Goal: Information Seeking & Learning: Learn about a topic

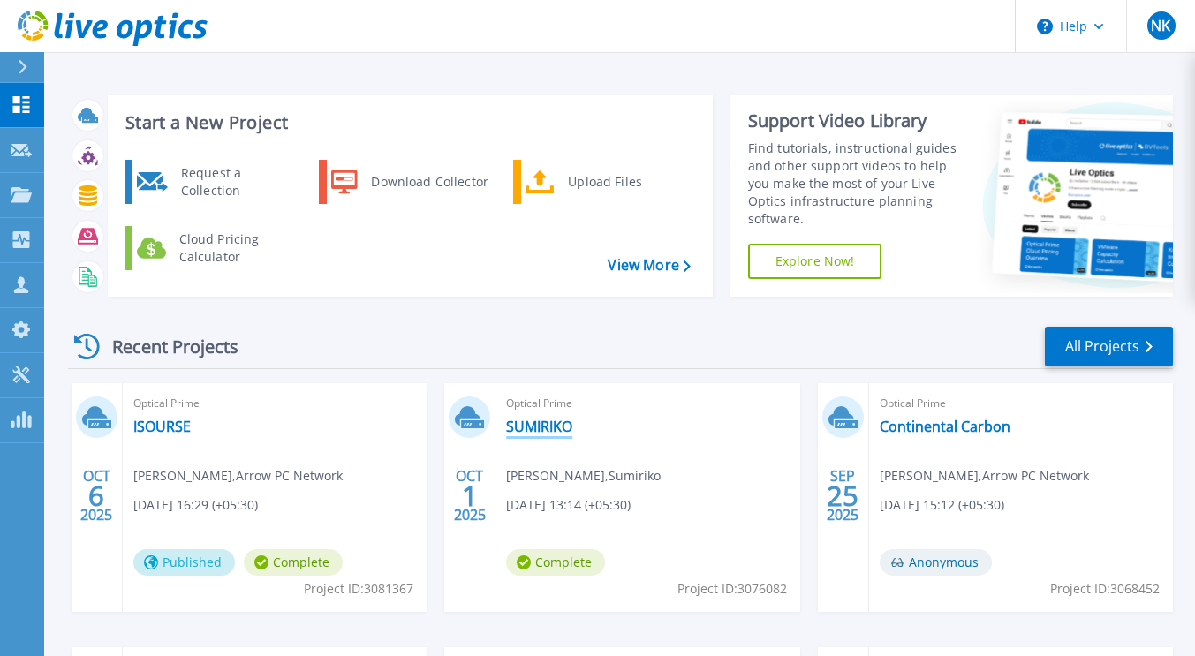
click at [546, 430] on link "SUMIRIKO" at bounding box center [539, 427] width 66 height 18
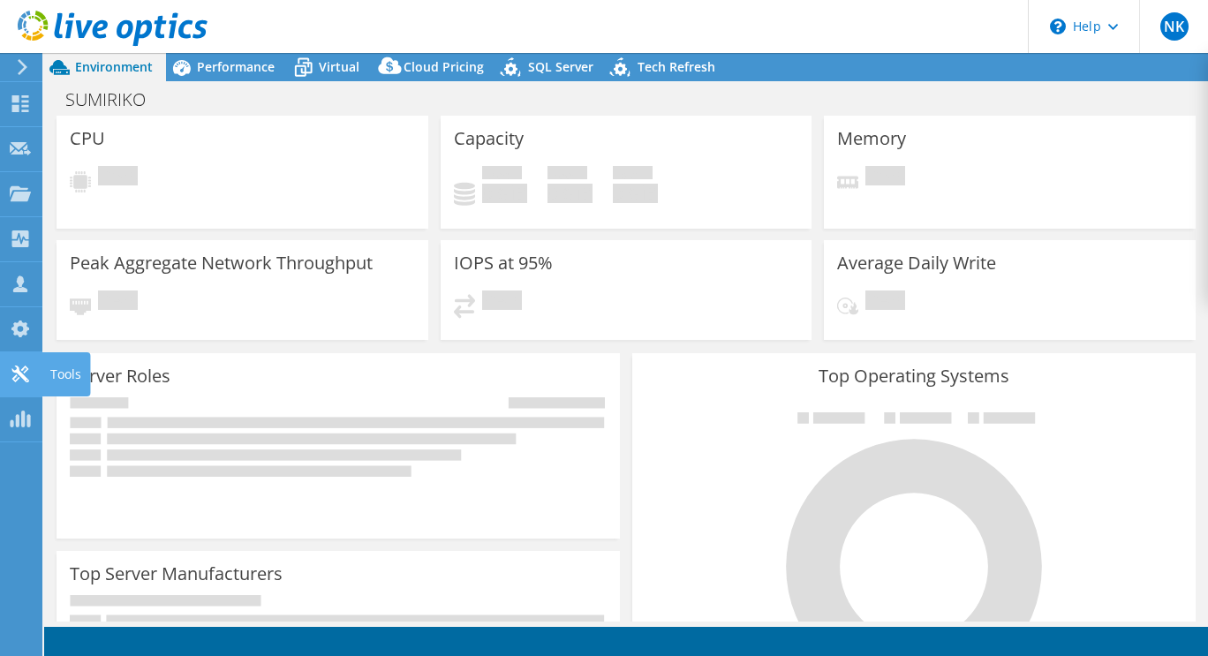
select select "USD"
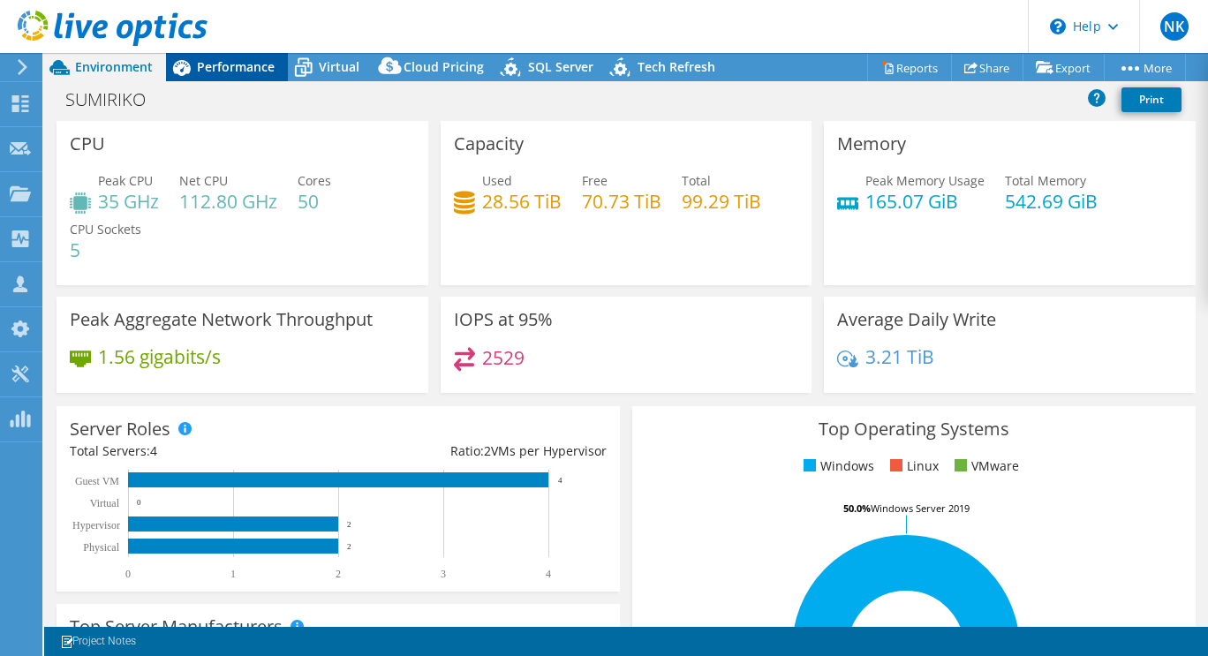
click at [239, 71] on span "Performance" at bounding box center [236, 66] width 78 height 17
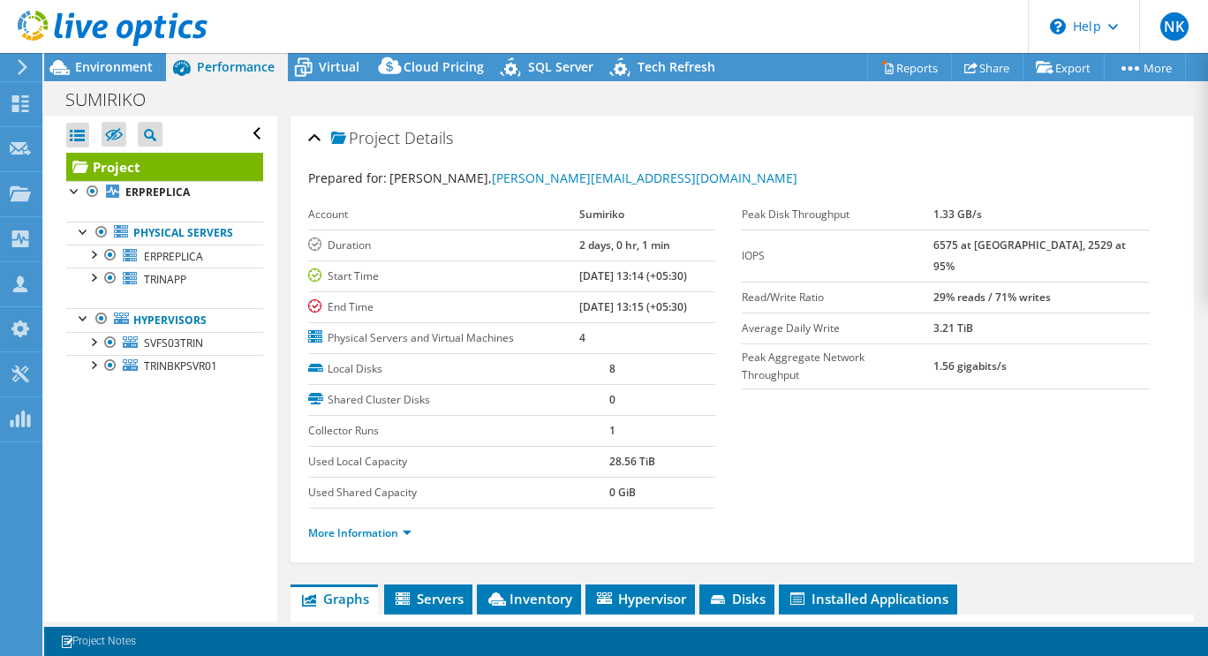
drag, startPoint x: 973, startPoint y: 244, endPoint x: 1126, endPoint y: 252, distance: 153.9
click at [1126, 252] on tr "IOPS 6575 at [GEOGRAPHIC_DATA], 2529 at 95%" at bounding box center [946, 256] width 408 height 52
click at [105, 67] on span "Environment" at bounding box center [114, 66] width 78 height 17
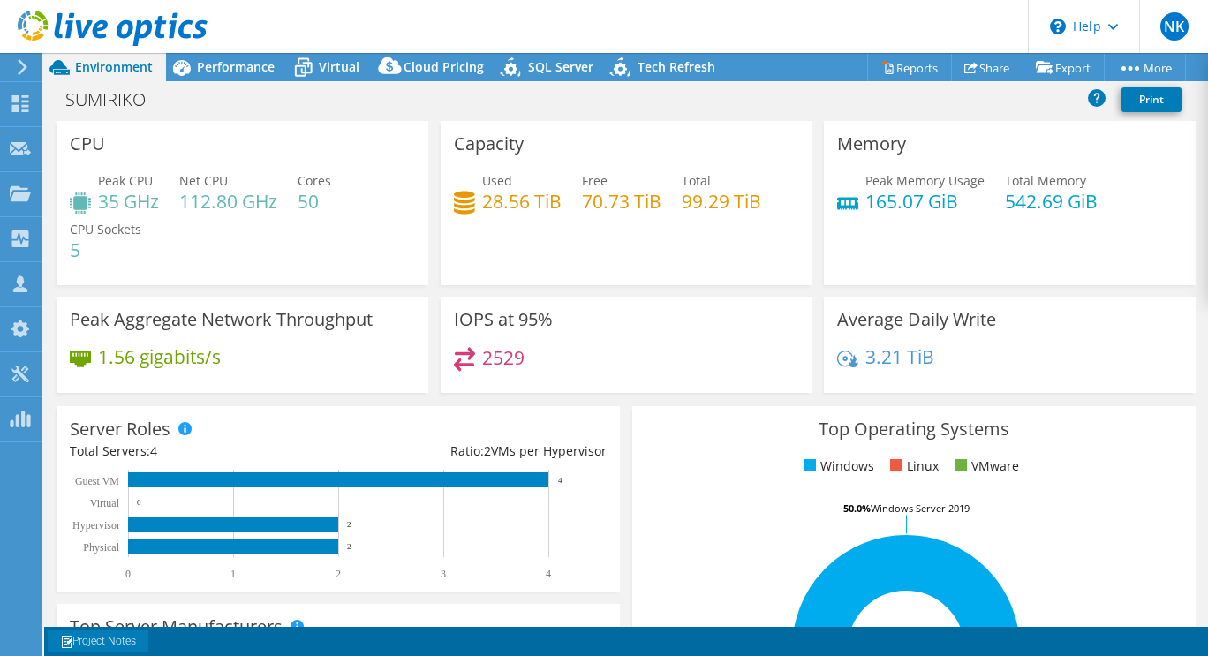
click at [125, 643] on link "Project Notes" at bounding box center [98, 642] width 101 height 22
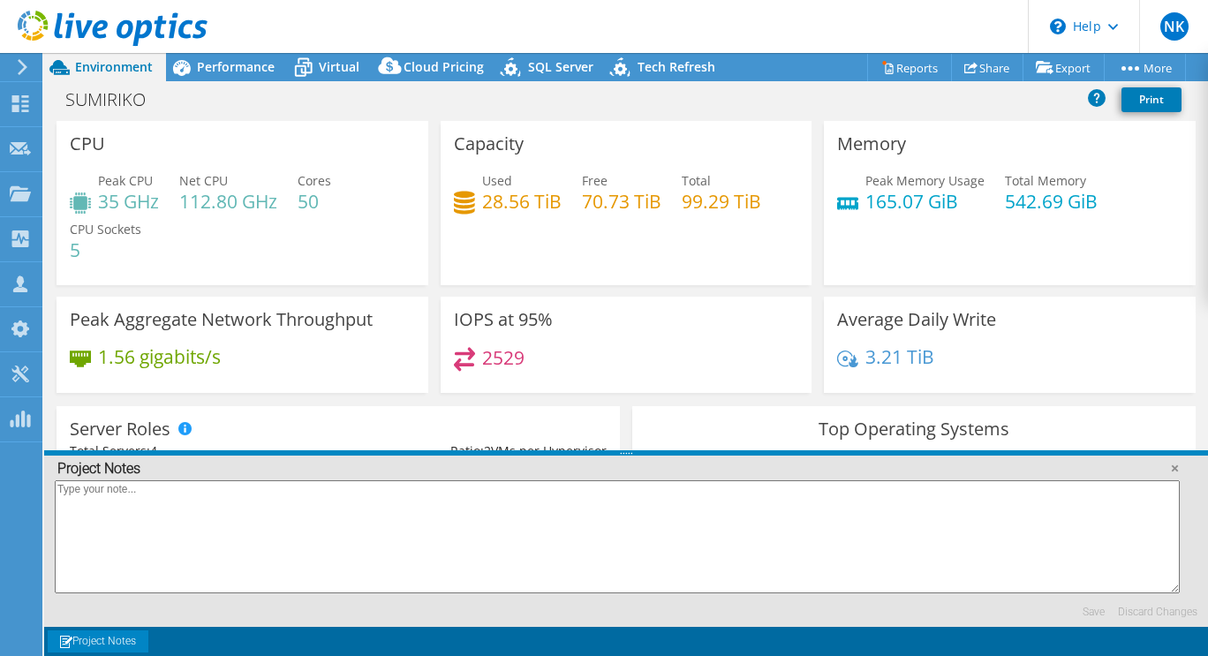
click at [391, 401] on div "Server Roles Physical Servers represent bare metal servers that were targets of…" at bounding box center [338, 499] width 576 height 198
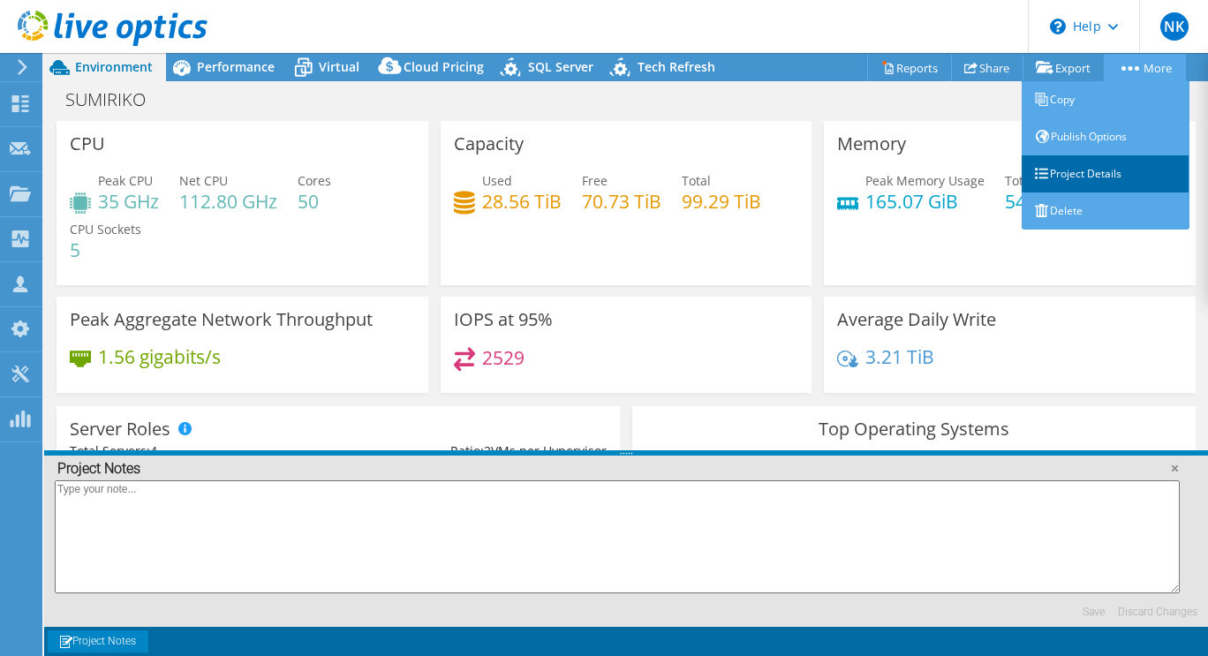
click at [1093, 174] on link "Project Details" at bounding box center [1106, 173] width 168 height 37
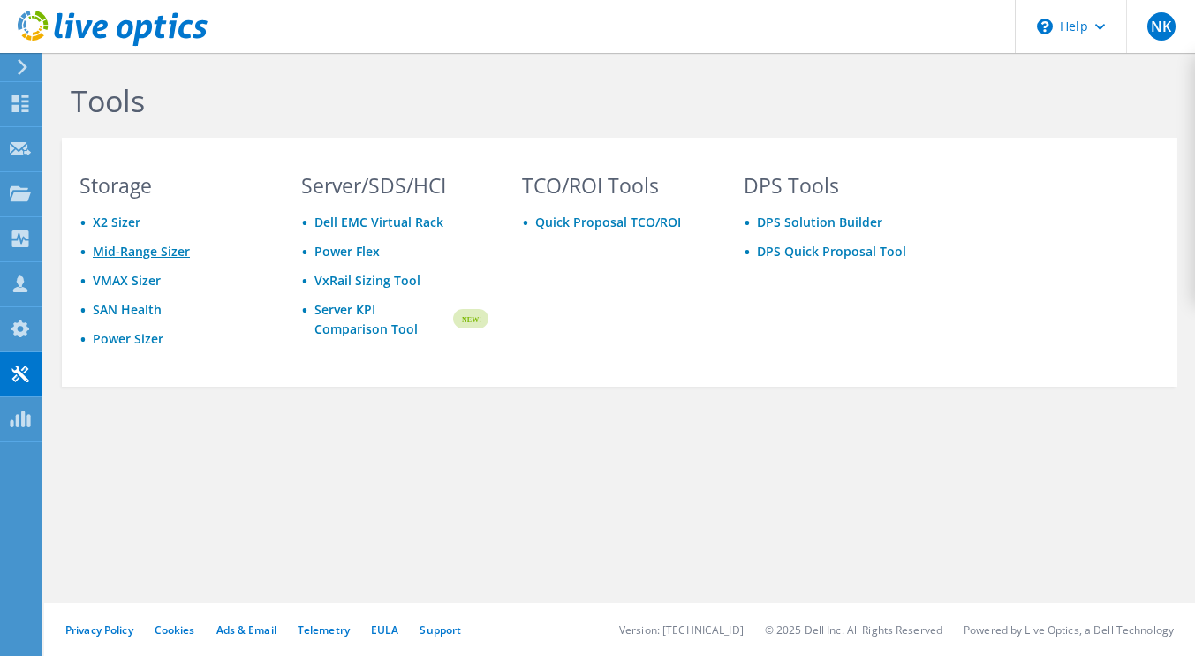
click at [151, 256] on link "Mid-Range Sizer" at bounding box center [141, 251] width 97 height 17
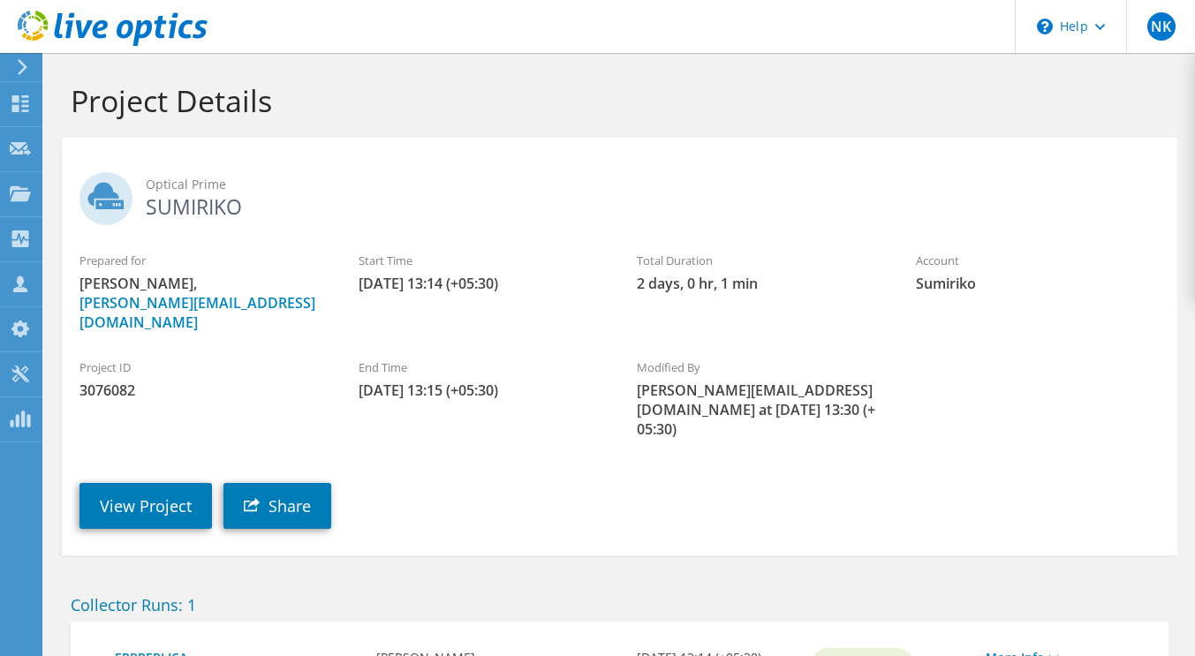
click at [157, 367] on div "Project ID 3076082" at bounding box center [201, 379] width 279 height 59
